Goal: Information Seeking & Learning: Learn about a topic

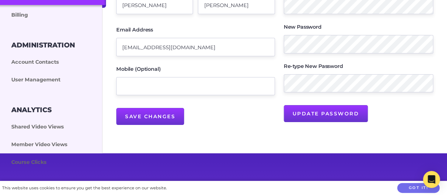
scroll to position [123, 0]
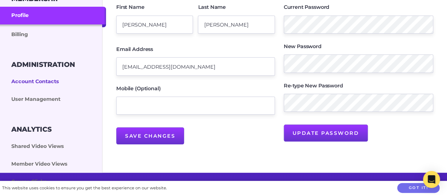
click at [55, 78] on link "Account Contacts" at bounding box center [53, 82] width 106 height 18
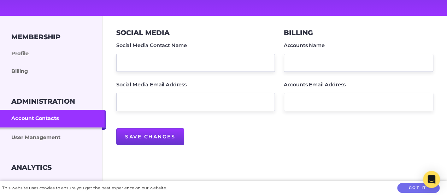
scroll to position [85, 0]
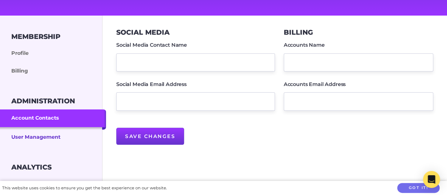
click at [55, 138] on link "User Management" at bounding box center [53, 136] width 106 height 19
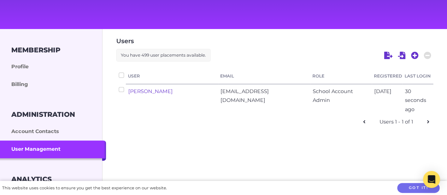
scroll to position [69, 0]
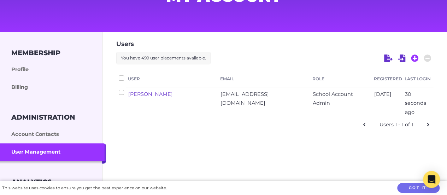
click at [413, 57] on icon at bounding box center [414, 57] width 7 height 7
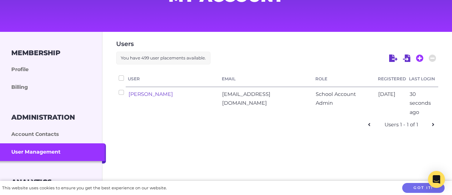
select select "ptv_member"
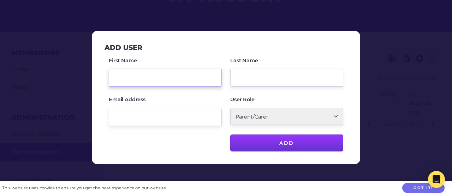
click at [183, 79] on input "First Name" at bounding box center [165, 78] width 113 height 18
type input "Kellie"
click at [268, 73] on input "Last Name" at bounding box center [286, 78] width 113 height 18
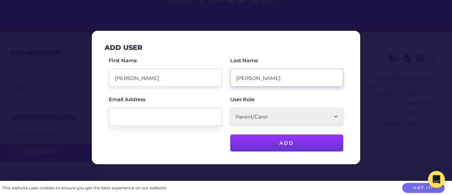
type input "Richardson"
click at [159, 115] on input "Email Address" at bounding box center [165, 117] width 113 height 18
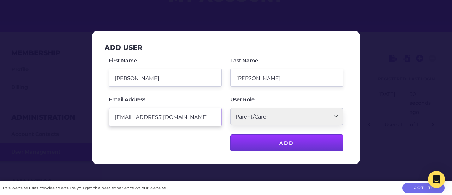
type input "kellie_richardson@rok.catholic.edu.au"
click at [332, 115] on select "School Account Admin School Teacher Parent/Carer" at bounding box center [286, 116] width 113 height 17
click at [230, 108] on select "School Account Admin School Teacher Parent/Carer" at bounding box center [286, 116] width 113 height 17
click at [333, 118] on select "School Account Admin School Teacher Parent/Carer" at bounding box center [286, 116] width 113 height 17
select select "ptv_institute"
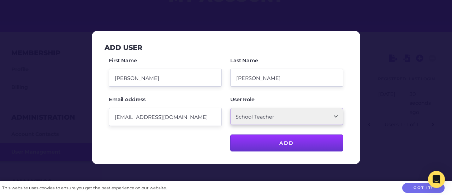
click at [230, 108] on select "School Account Admin School Teacher Parent/Carer" at bounding box center [286, 116] width 113 height 17
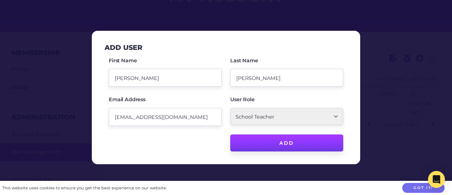
click at [297, 140] on input "Add" at bounding box center [286, 142] width 113 height 17
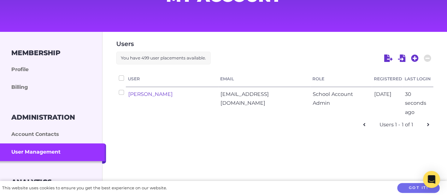
checkbox input "false"
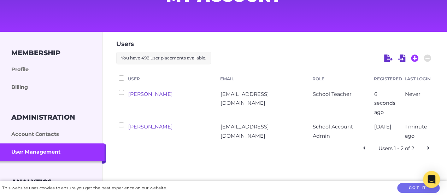
click at [414, 59] on icon at bounding box center [415, 58] width 8 height 8
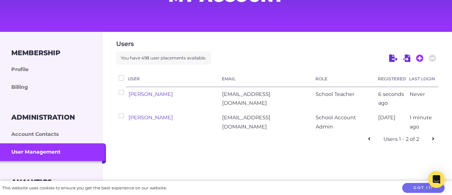
select select "ptv_institute"
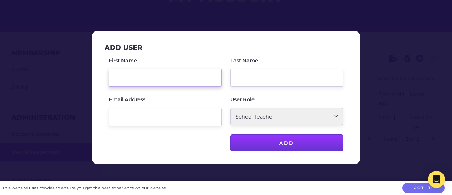
click at [153, 78] on input "First Name" at bounding box center [165, 78] width 113 height 18
type input "Anthony"
click at [263, 75] on input "Last Name" at bounding box center [286, 78] width 113 height 18
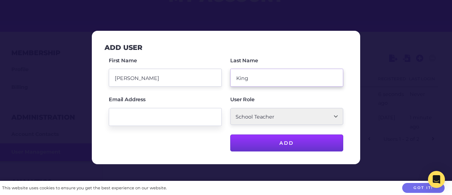
type input "King"
click at [157, 118] on input "Email Address" at bounding box center [165, 117] width 113 height 18
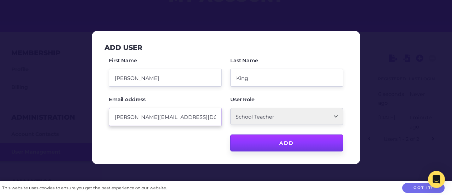
type input "anthony_king@rok.catholic.edu.au"
click at [307, 138] on input "Add" at bounding box center [286, 142] width 113 height 17
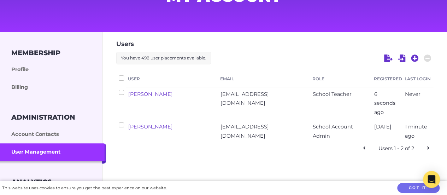
checkbox input "false"
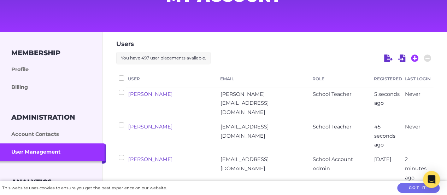
click at [415, 58] on icon at bounding box center [415, 58] width 8 height 8
select select "ptv_institute"
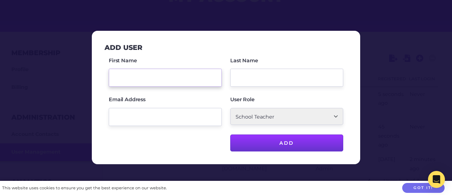
click at [152, 73] on input "First Name" at bounding box center [165, 78] width 113 height 18
type input "Amy"
click at [258, 77] on input "Last Name" at bounding box center [286, 78] width 113 height 18
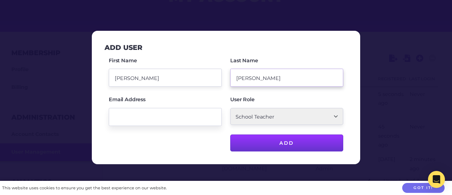
type input "Rhodes"
click at [177, 115] on input "Email Address" at bounding box center [165, 117] width 113 height 18
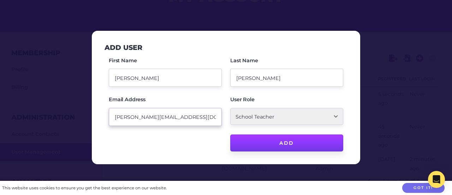
type input "amy_rhodes@rok.catholic.edu.au"
click at [287, 141] on input "Add" at bounding box center [286, 142] width 113 height 17
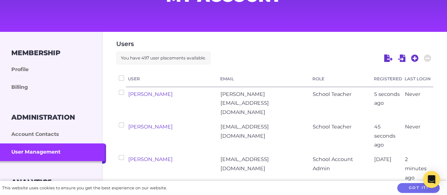
checkbox input "false"
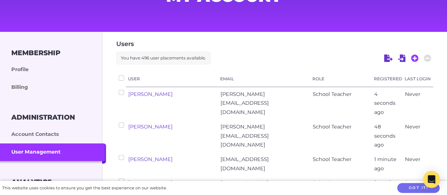
click at [415, 58] on icon at bounding box center [415, 58] width 8 height 8
select select "ptv_institute"
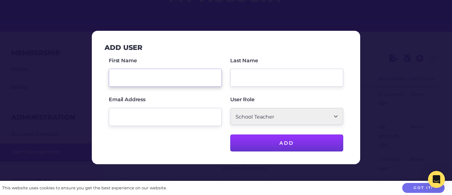
click at [142, 72] on input "First Name" at bounding box center [165, 78] width 113 height 18
type input "Louise"
click at [263, 75] on input "Last Name" at bounding box center [286, 78] width 113 height 18
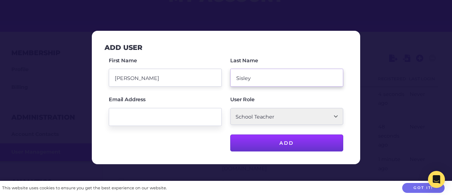
type input "Sisley"
click at [170, 114] on input "Email Address" at bounding box center [165, 117] width 113 height 18
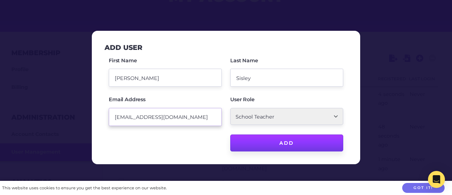
type input "louise_sisley@rok.catholic.edu.au"
click at [286, 140] on input "Add" at bounding box center [286, 142] width 113 height 17
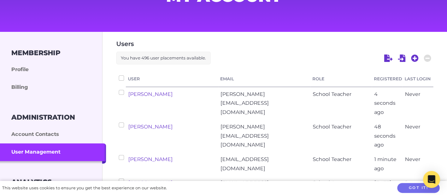
checkbox input "false"
click at [414, 57] on icon at bounding box center [414, 57] width 7 height 7
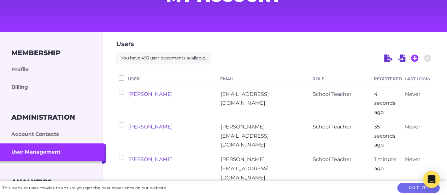
select select "ptv_institute"
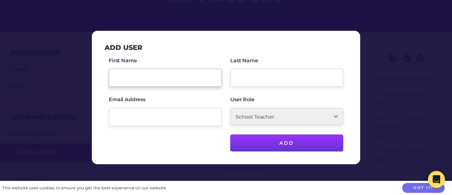
click at [166, 78] on input "First Name" at bounding box center [165, 78] width 113 height 18
type input "Renae"
click at [269, 75] on input "Last Name" at bounding box center [286, 78] width 113 height 18
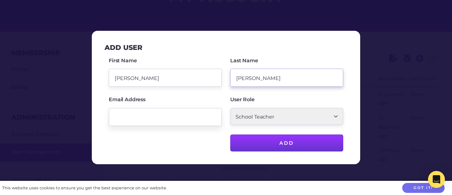
type input "Richards"
click at [148, 110] on input "Email Address" at bounding box center [165, 117] width 113 height 18
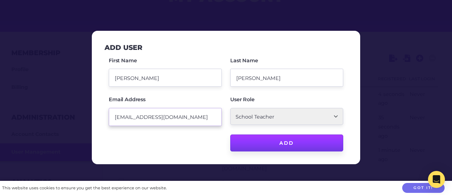
type input "renae_richards@rok.catholic.edu.au"
click at [285, 139] on input "Add" at bounding box center [286, 142] width 113 height 17
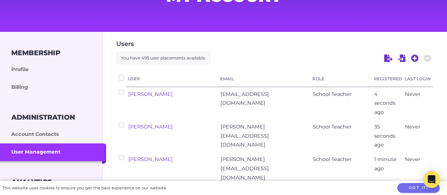
checkbox input "false"
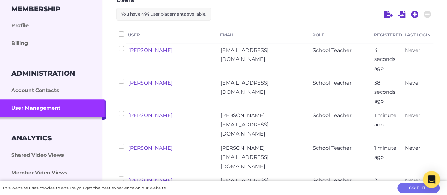
scroll to position [0, 0]
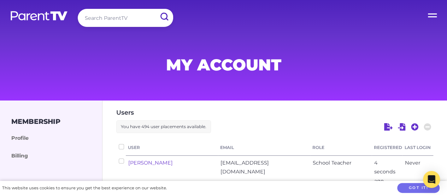
click at [135, 14] on input "search" at bounding box center [125, 18] width 95 height 18
type input "friendship"
click at [155, 9] on input "submit" at bounding box center [164, 17] width 18 height 16
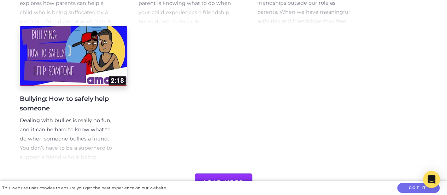
scroll to position [538, 0]
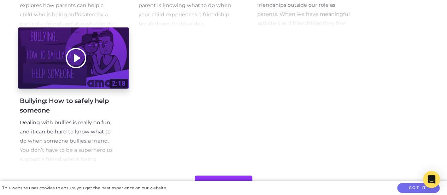
click at [52, 59] on div at bounding box center [73, 58] width 111 height 61
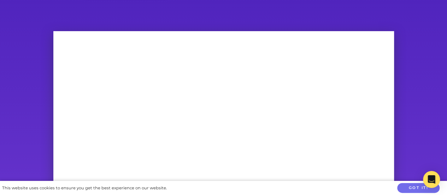
scroll to position [29, 0]
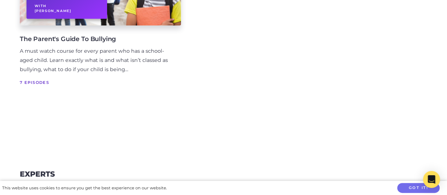
scroll to position [1315, 0]
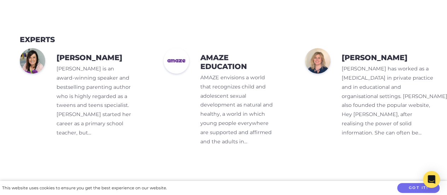
click at [239, 53] on h3 "Amaze Education" at bounding box center [236, 62] width 73 height 18
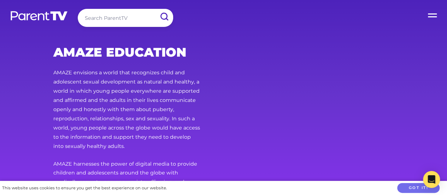
click at [429, 16] on label "Open Menu" at bounding box center [433, 14] width 28 height 28
click at [0, 0] on input "Open Menu" at bounding box center [0, 0] width 0 height 0
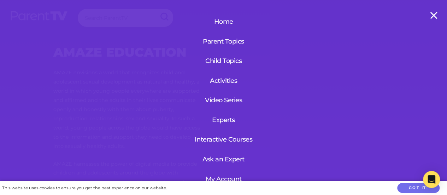
scroll to position [16, 0]
click at [235, 59] on link "Child Topics" at bounding box center [223, 60] width 65 height 18
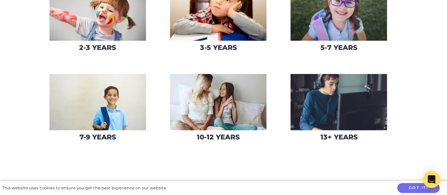
scroll to position [143, 0]
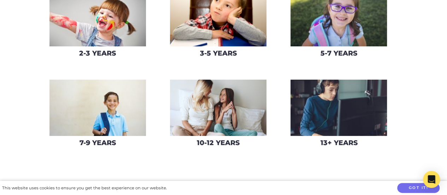
click at [103, 106] on img at bounding box center [97, 107] width 96 height 56
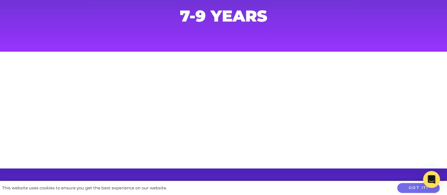
scroll to position [48, 0]
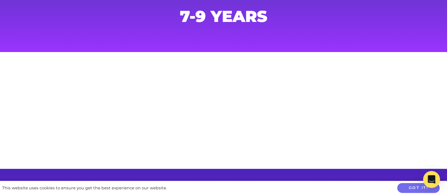
click at [222, 89] on main at bounding box center [223, 110] width 447 height 117
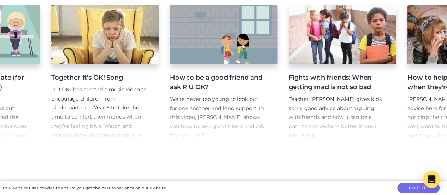
scroll to position [0, 1512]
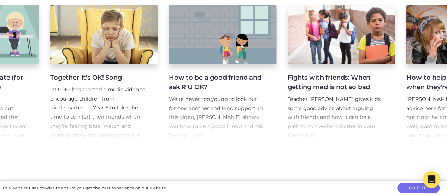
click at [207, 92] on h4 "How to be a good friend and ask R U OK?" at bounding box center [217, 82] width 96 height 19
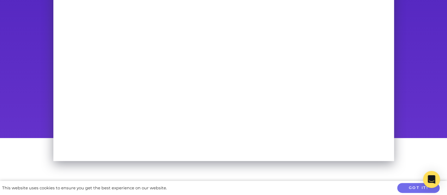
scroll to position [93, 0]
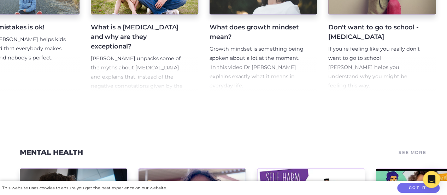
scroll to position [3175, 0]
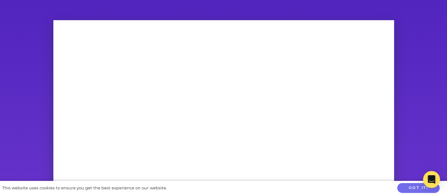
scroll to position [40, 0]
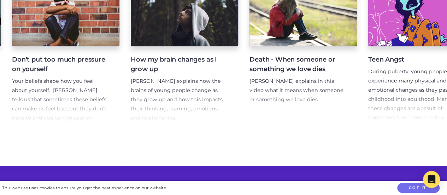
scroll to position [0, 641]
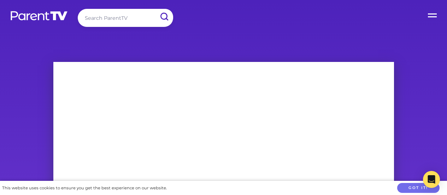
scroll to position [32, 0]
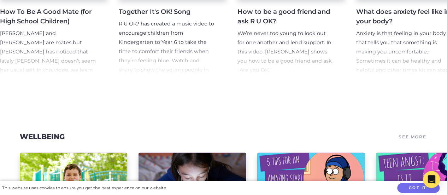
scroll to position [3403, 0]
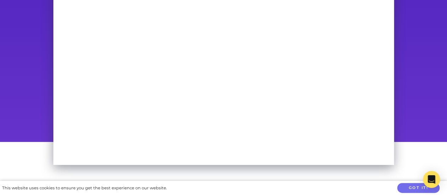
scroll to position [62, 0]
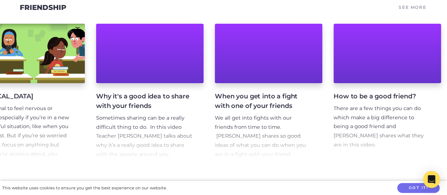
scroll to position [0, 3014]
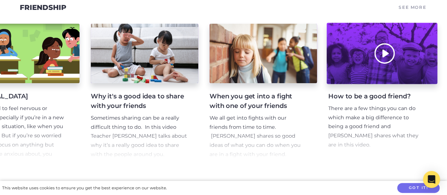
click at [363, 84] on div at bounding box center [381, 53] width 111 height 61
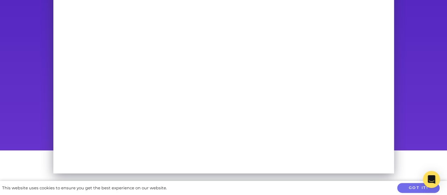
scroll to position [81, 0]
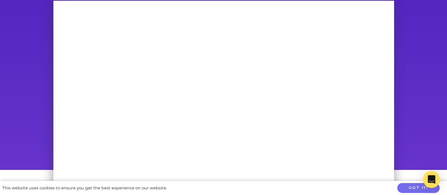
scroll to position [0, 0]
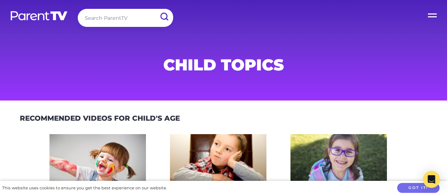
scroll to position [307, 0]
